Goal: Task Accomplishment & Management: Use online tool/utility

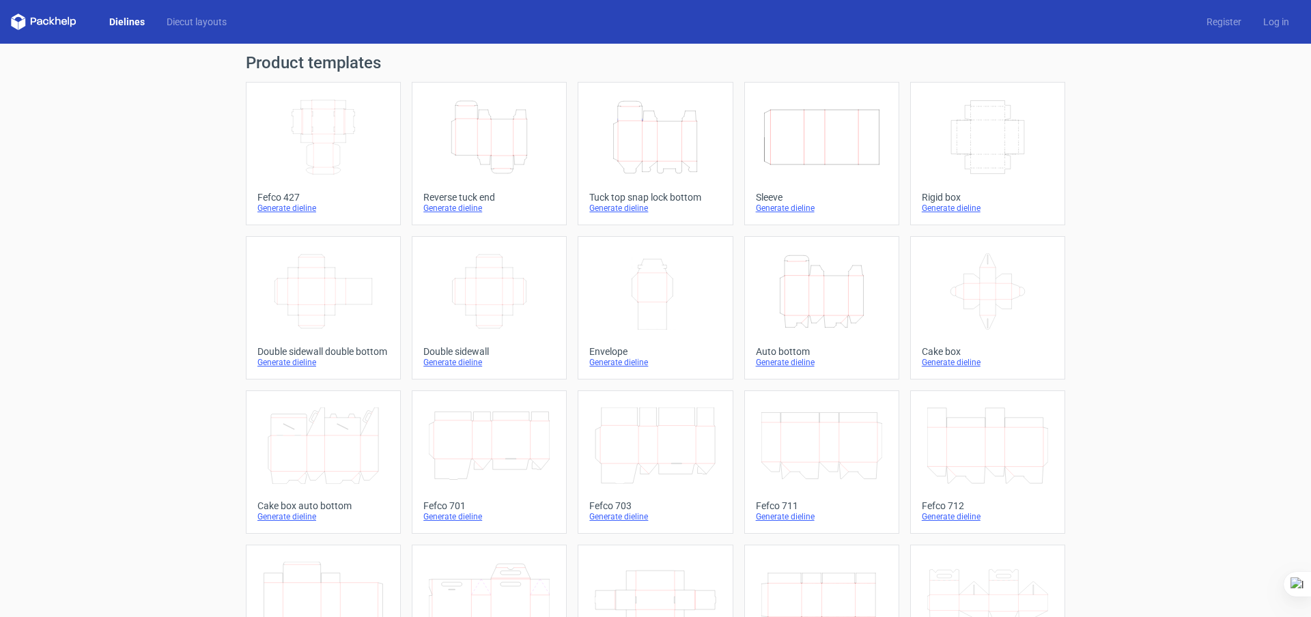
click at [837, 133] on icon "Width Depth Height" at bounding box center [822, 137] width 121 height 76
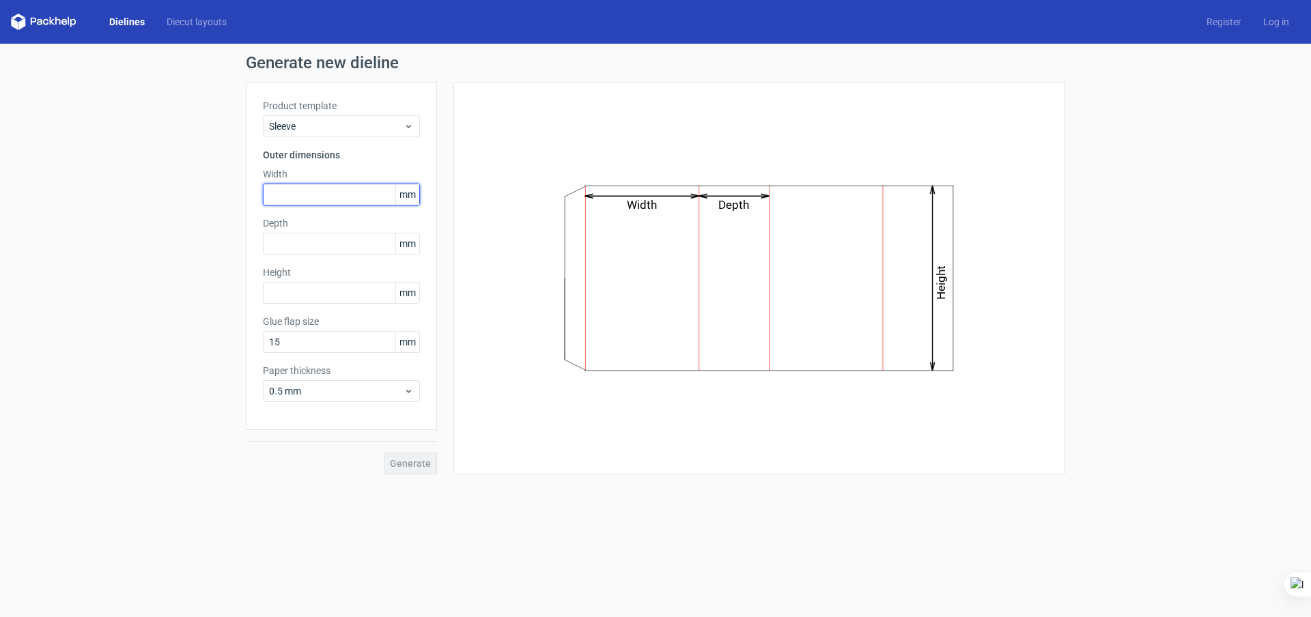
click at [313, 199] on input "text" at bounding box center [341, 195] width 157 height 22
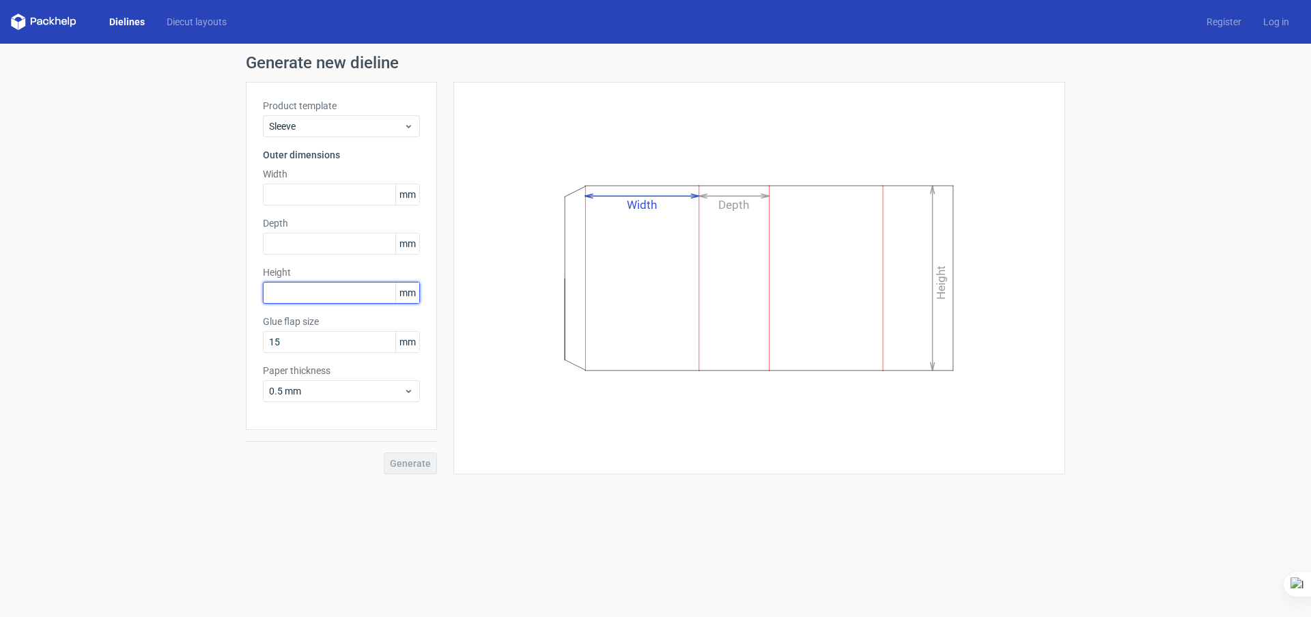
click at [272, 296] on input "text" at bounding box center [341, 293] width 157 height 22
type input "140"
click at [338, 244] on input "text" at bounding box center [341, 244] width 157 height 22
type input "39"
click at [308, 201] on input "text" at bounding box center [341, 195] width 157 height 22
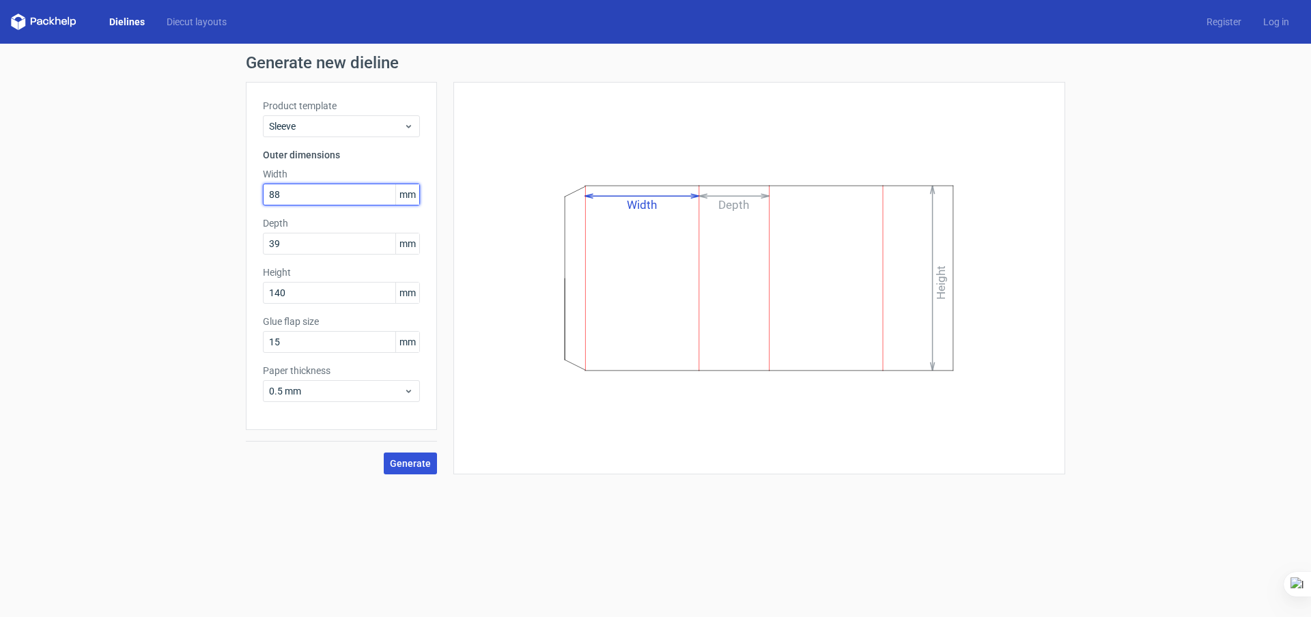
type input "88"
click at [415, 466] on span "Generate" at bounding box center [410, 464] width 41 height 10
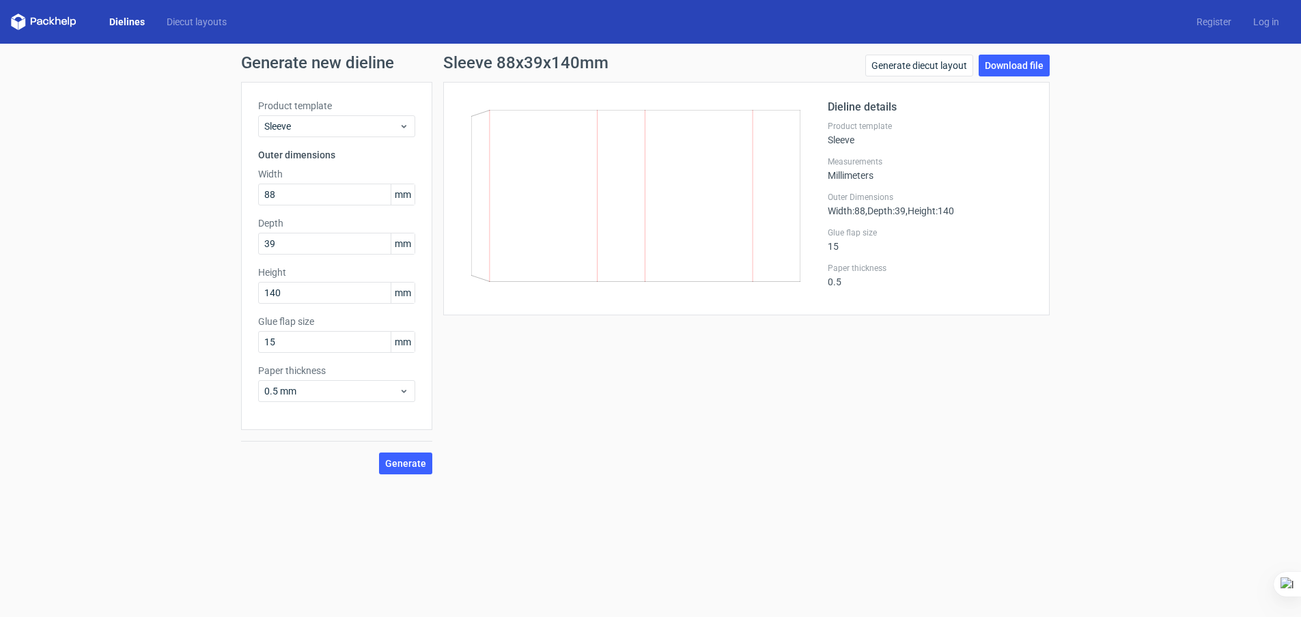
click at [515, 403] on div "Sleeve 88x39x140mm Generate diecut layout Download file Dieline details Product…" at bounding box center [746, 265] width 628 height 420
click at [1006, 63] on link "Download file" at bounding box center [1014, 66] width 71 height 22
